Goal: Task Accomplishment & Management: Manage account settings

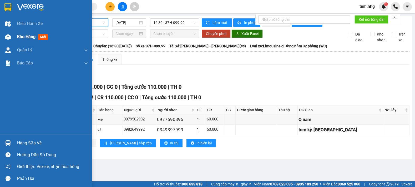
click at [21, 36] on span "Kho hàng" at bounding box center [26, 36] width 18 height 5
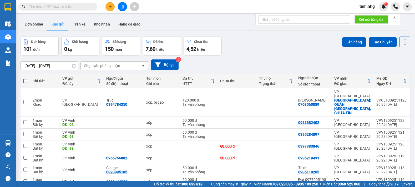
click at [370, 5] on span "tinh.hhg" at bounding box center [367, 6] width 24 height 7
click at [368, 17] on span "Đăng xuất" at bounding box center [374, 16] width 22 height 6
